Goal: Task Accomplishment & Management: Use online tool/utility

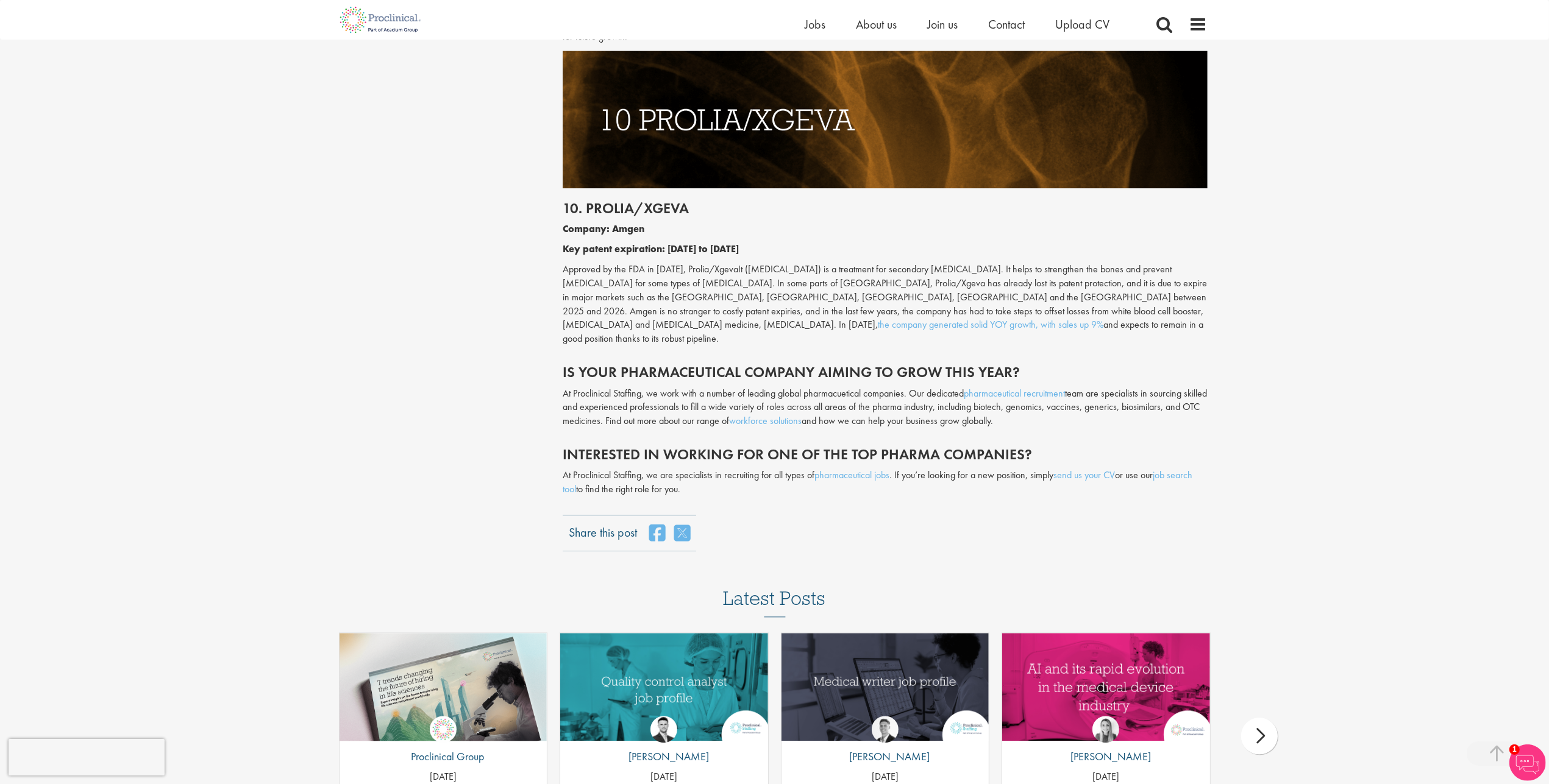
scroll to position [3792, 0]
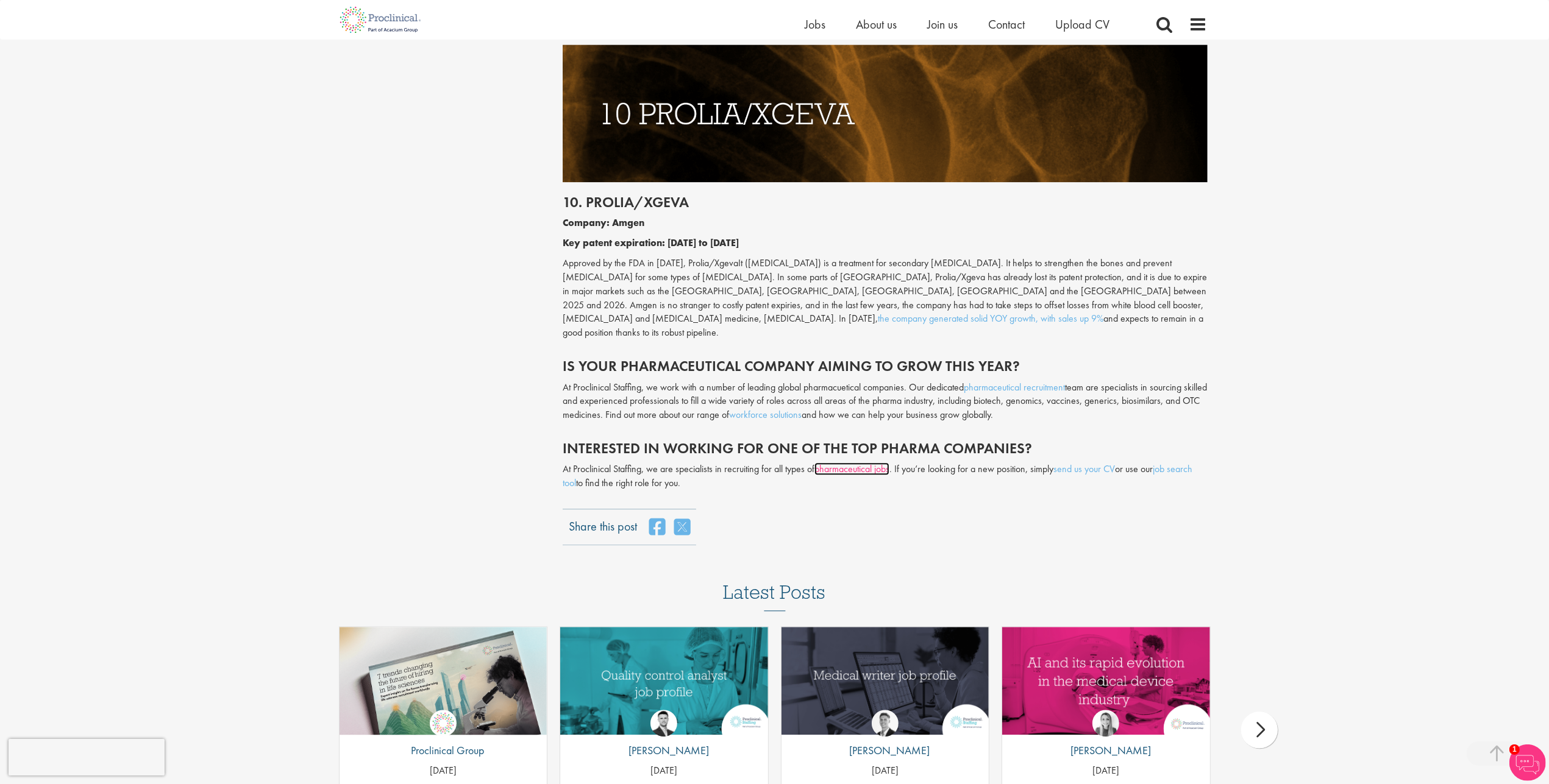
click at [846, 462] on link "pharmaceutical jobs" at bounding box center [852, 469] width 75 height 13
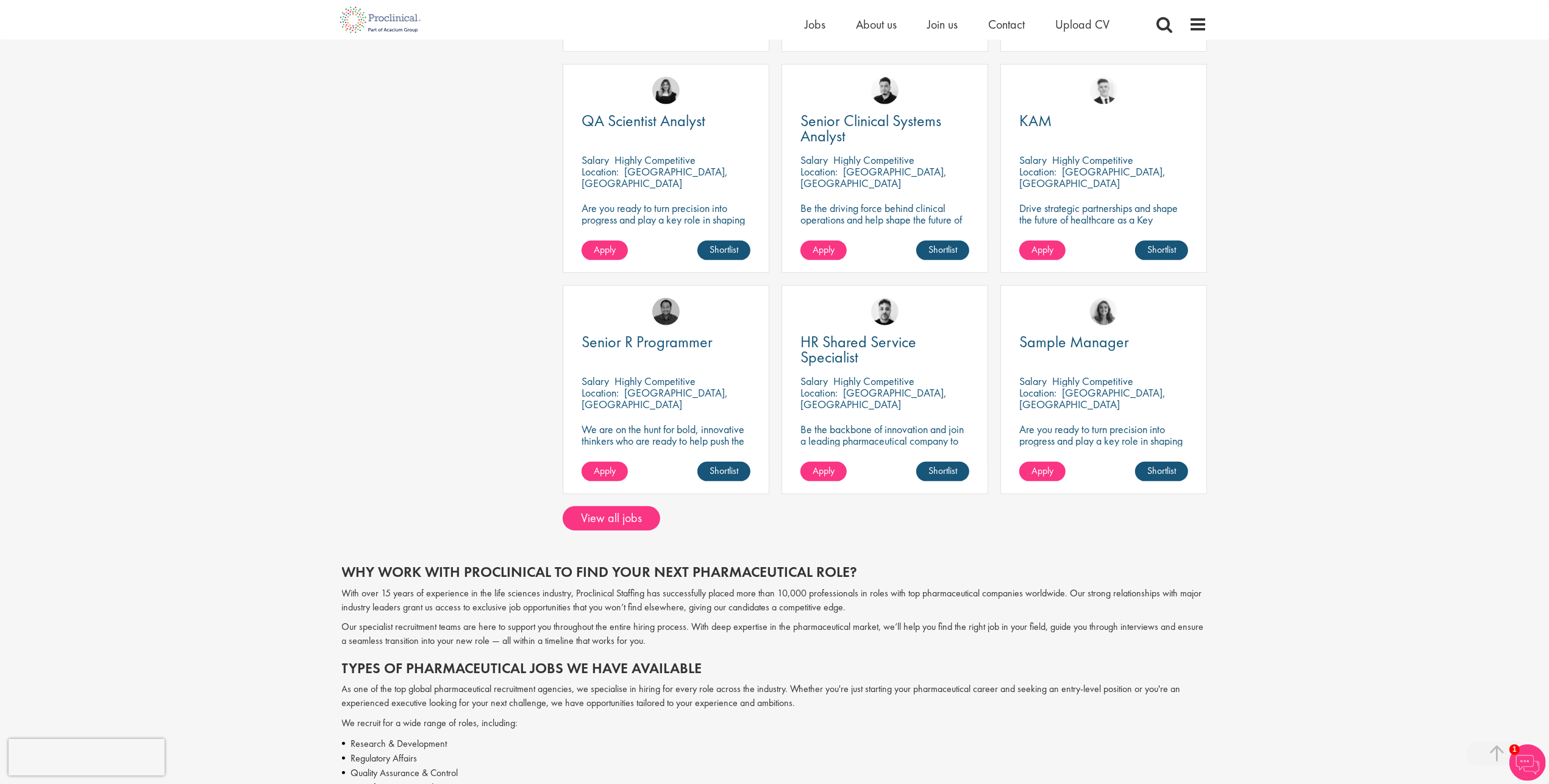
scroll to position [700, 0]
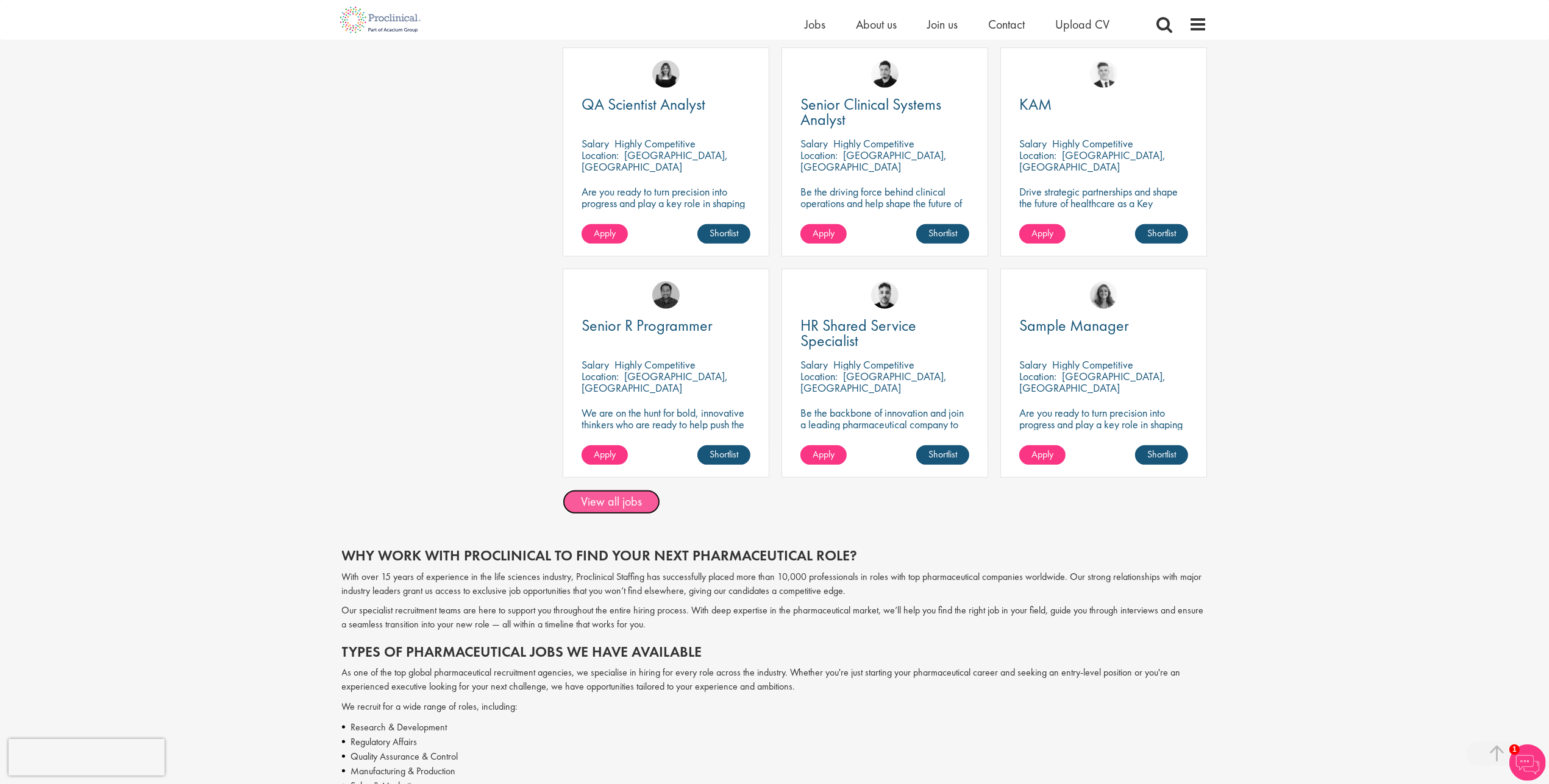
click at [641, 503] on link "View all jobs" at bounding box center [611, 502] width 98 height 24
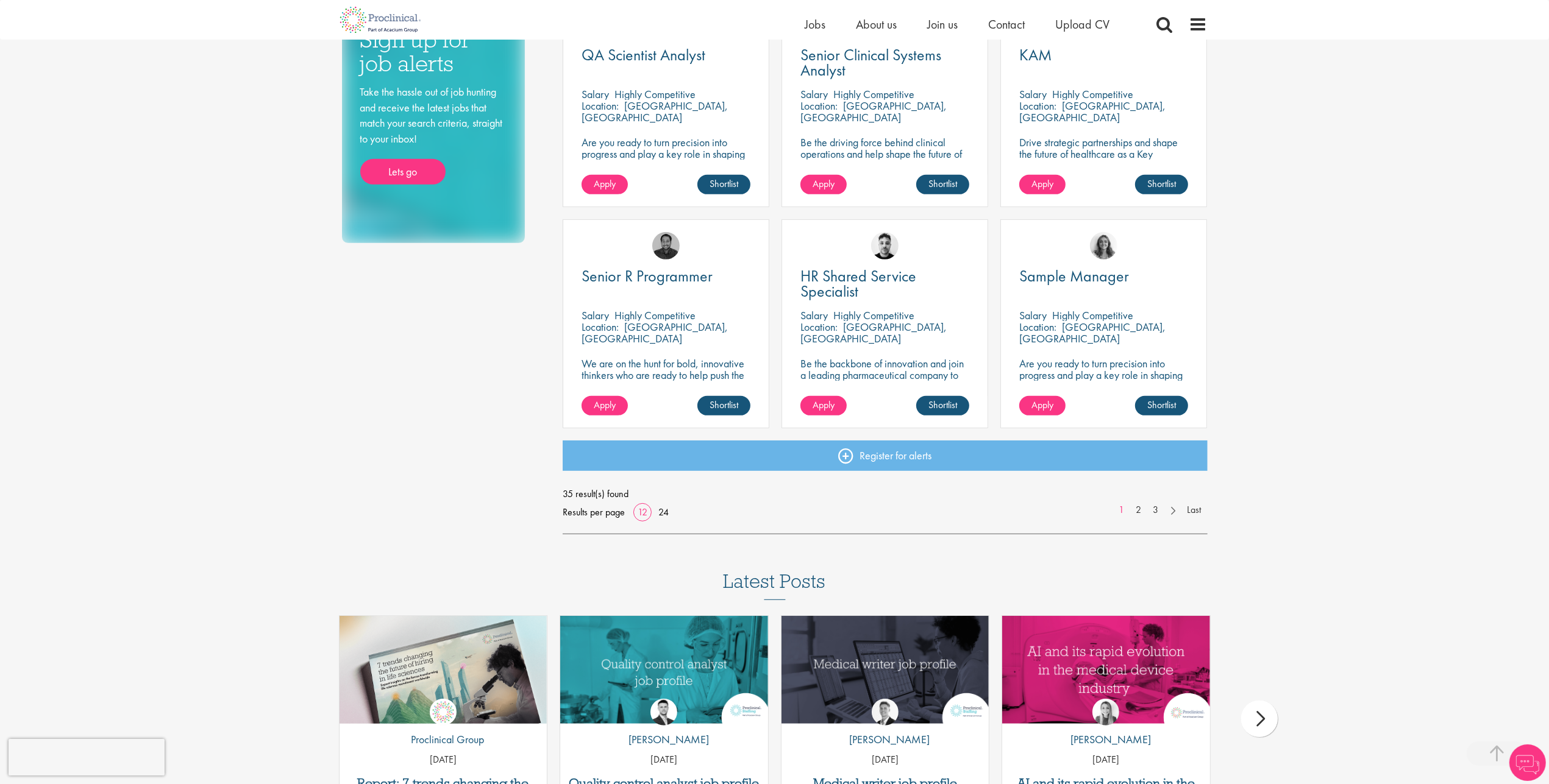
scroll to position [720, 0]
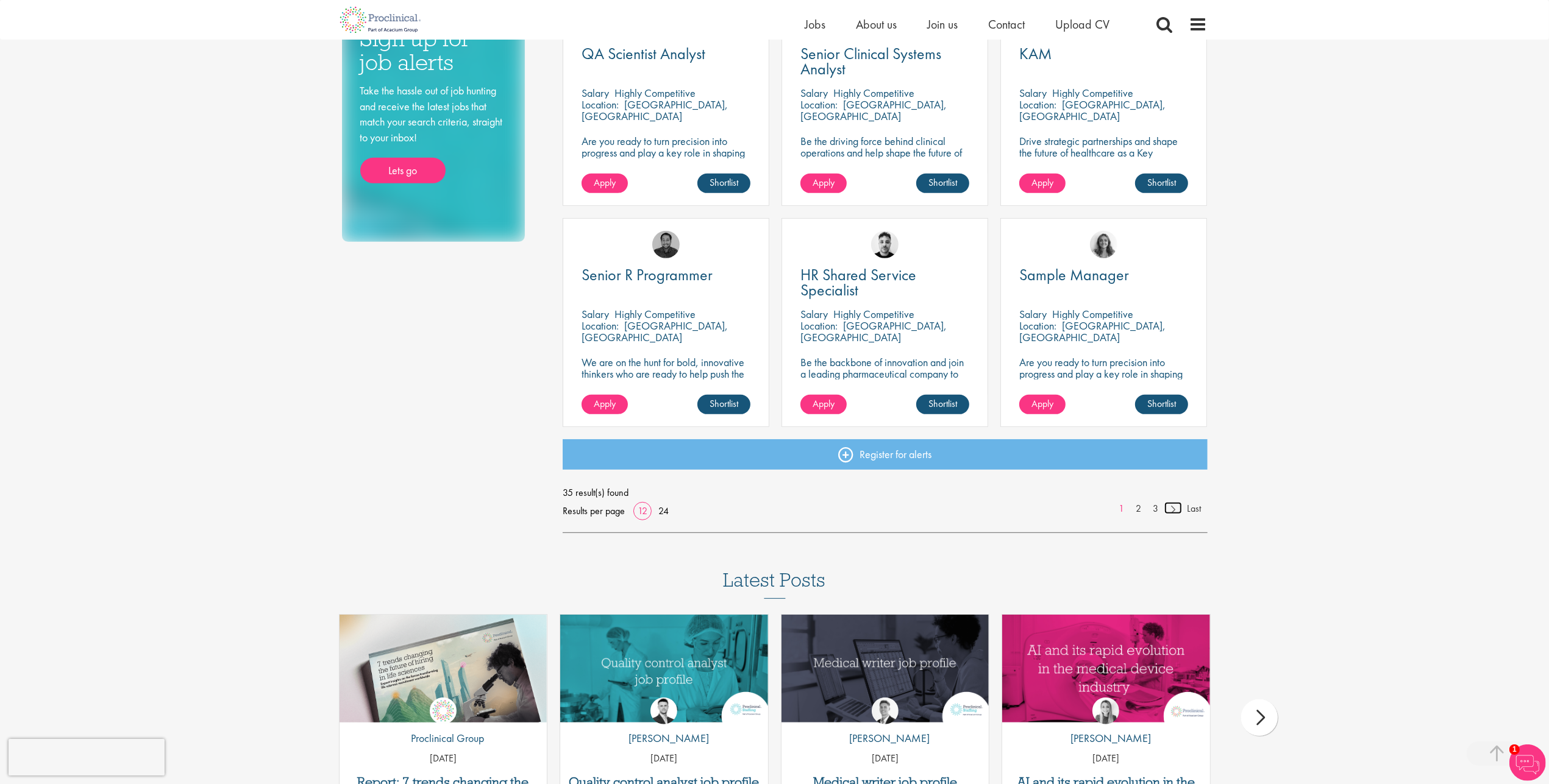
click at [1173, 507] on link at bounding box center [1173, 508] width 18 height 12
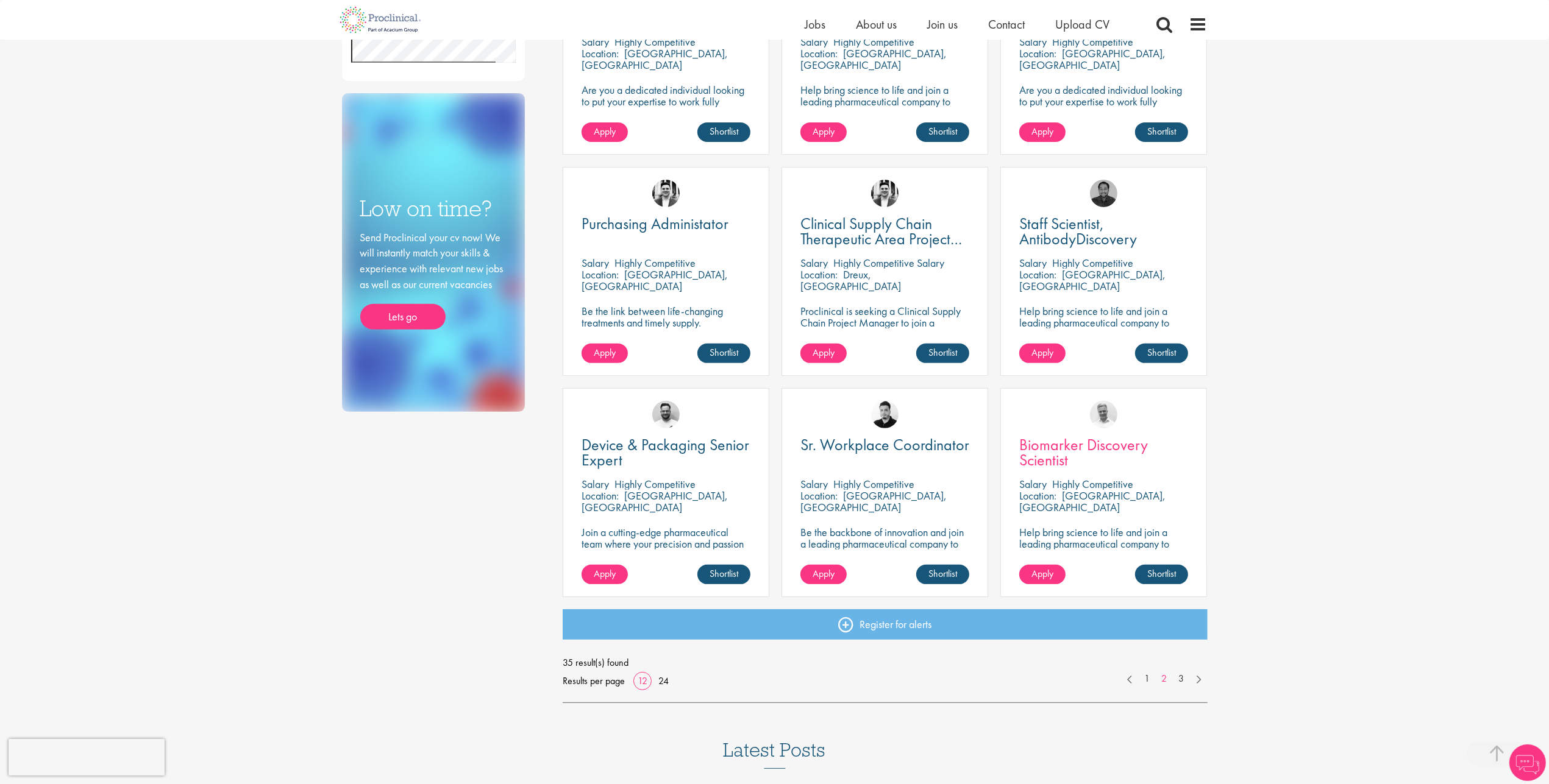
scroll to position [552, 0]
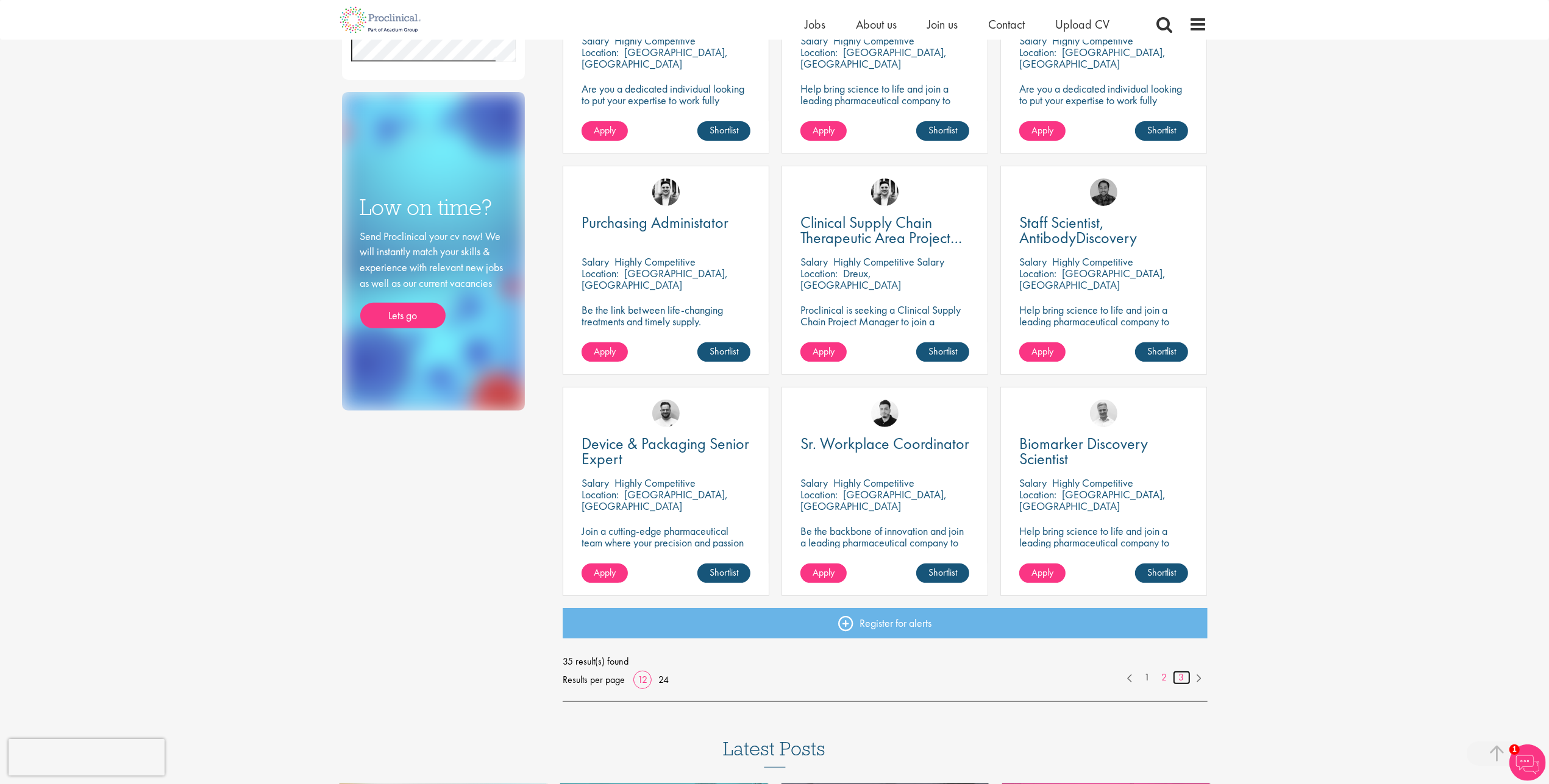
click at [1181, 676] on link "3" at bounding box center [1182, 678] width 18 height 14
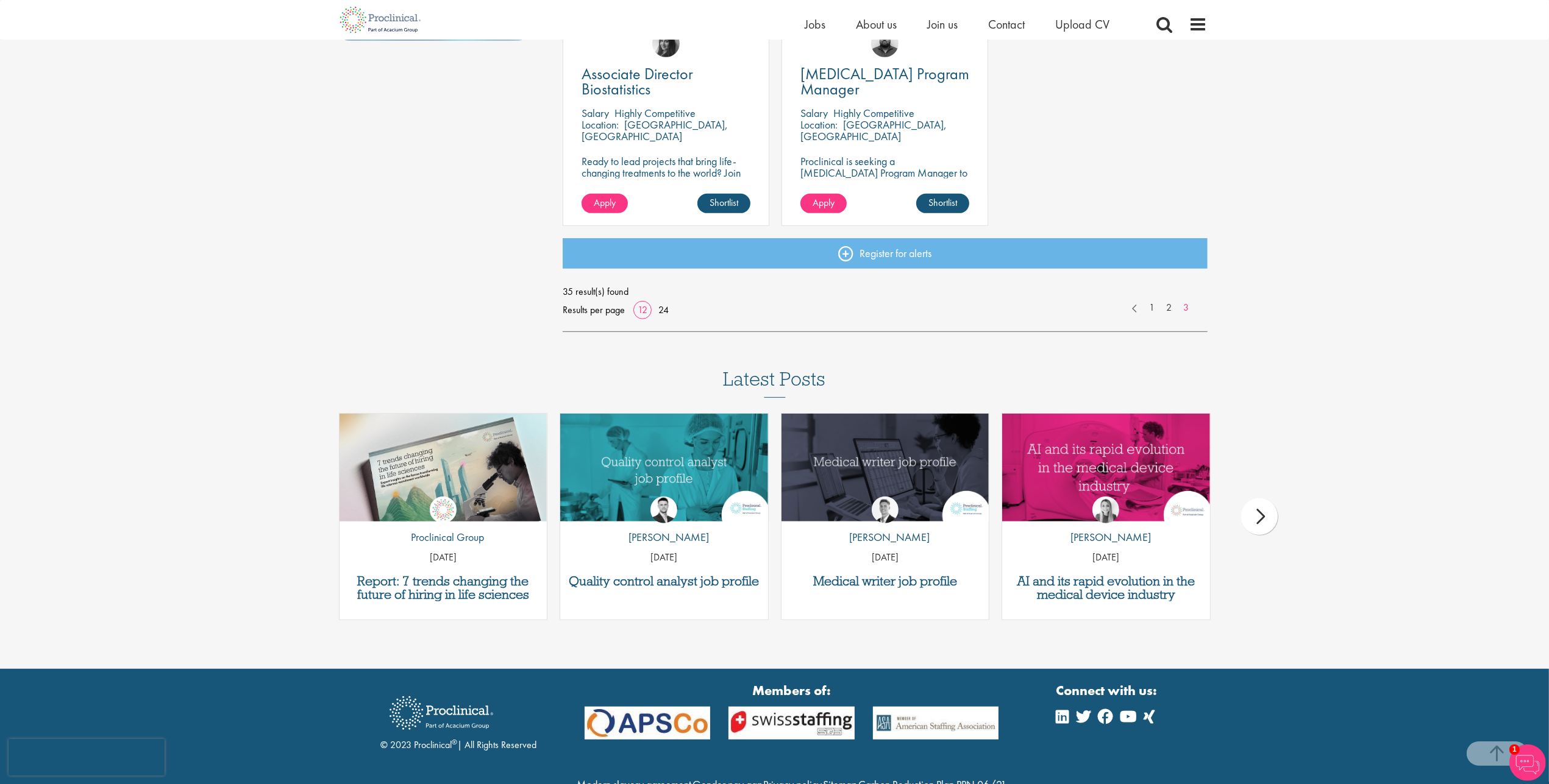
scroll to position [924, 0]
